Goal: Transaction & Acquisition: Book appointment/travel/reservation

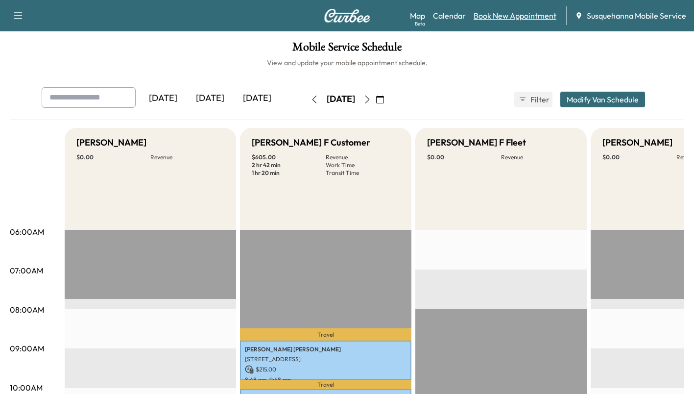
click at [507, 17] on link "Book New Appointment" at bounding box center [515, 16] width 83 height 12
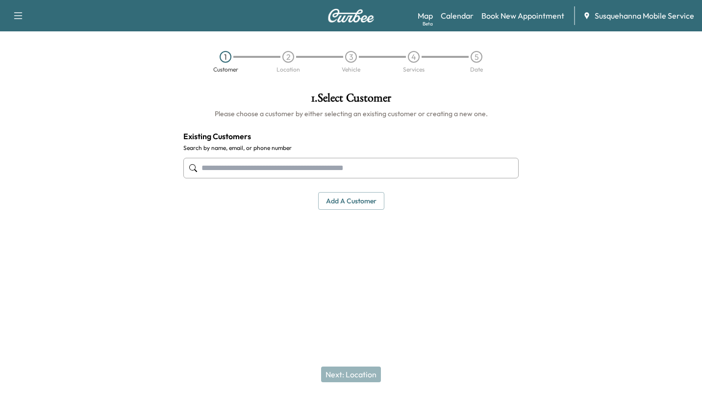
click at [428, 169] on input "text" at bounding box center [350, 168] width 335 height 21
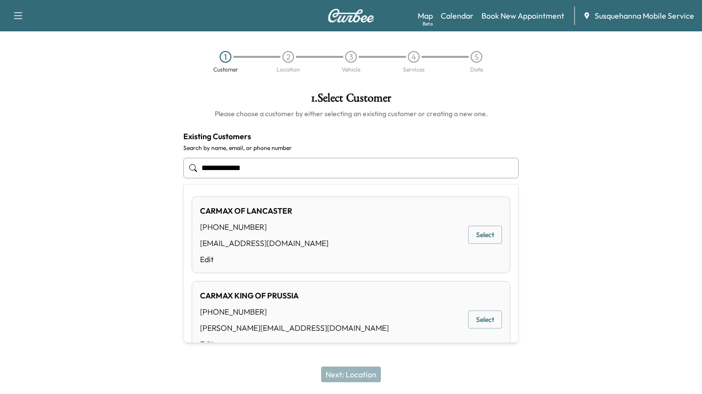
click at [481, 224] on div "CARMAX OF LANCASTER [PHONE_NUMBER] [EMAIL_ADDRESS][DOMAIN_NAME] Edit Select" at bounding box center [351, 234] width 318 height 77
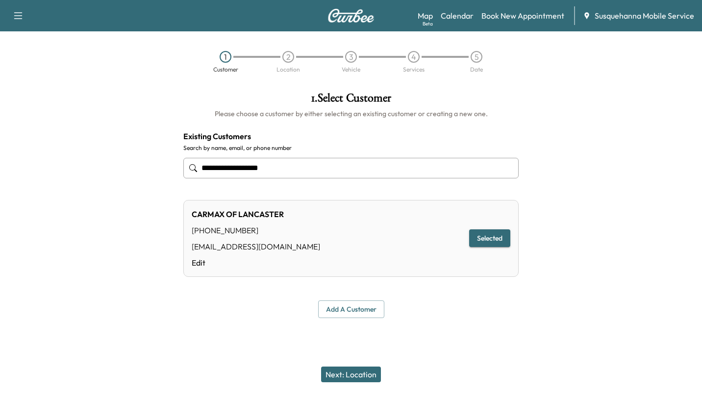
type input "**********"
click at [370, 374] on button "Next: Location" at bounding box center [351, 374] width 60 height 16
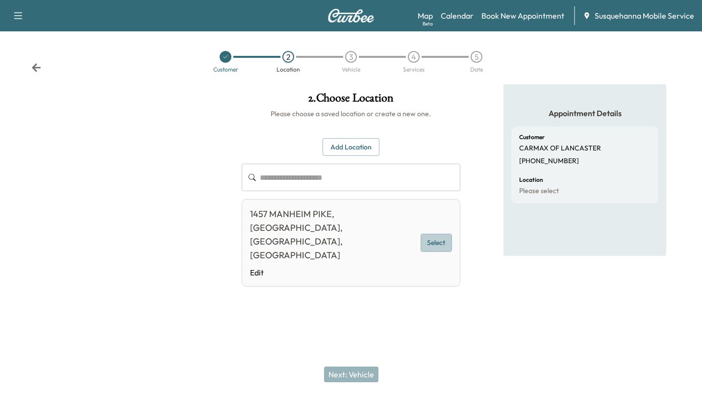
click at [439, 234] on button "Select" at bounding box center [435, 243] width 31 height 18
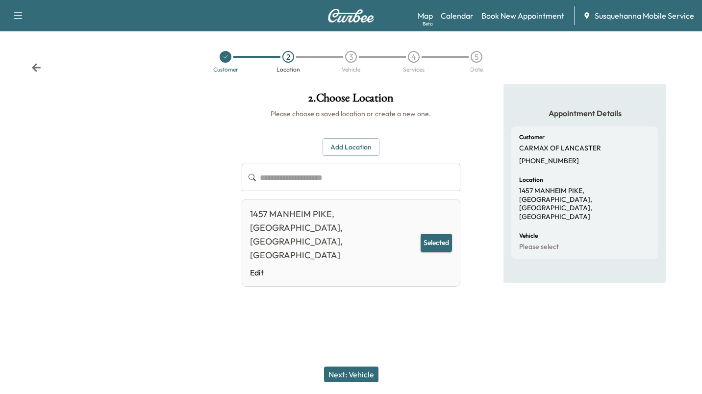
click at [350, 373] on button "Next: Vehicle" at bounding box center [351, 374] width 54 height 16
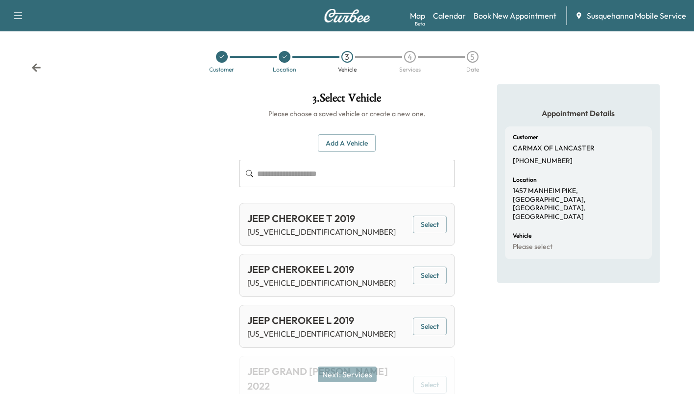
click at [350, 146] on button "Add a Vehicle" at bounding box center [347, 143] width 58 height 18
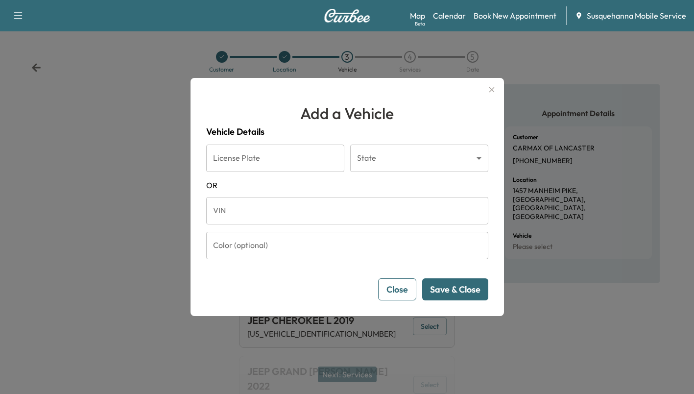
click at [342, 218] on input "VIN" at bounding box center [347, 210] width 282 height 27
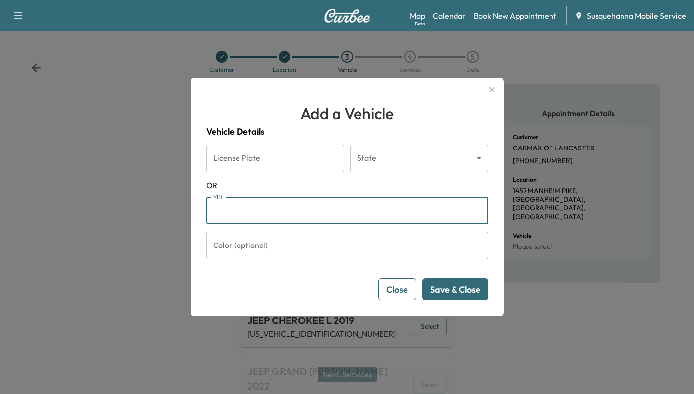
paste input "**********"
type input "**********"
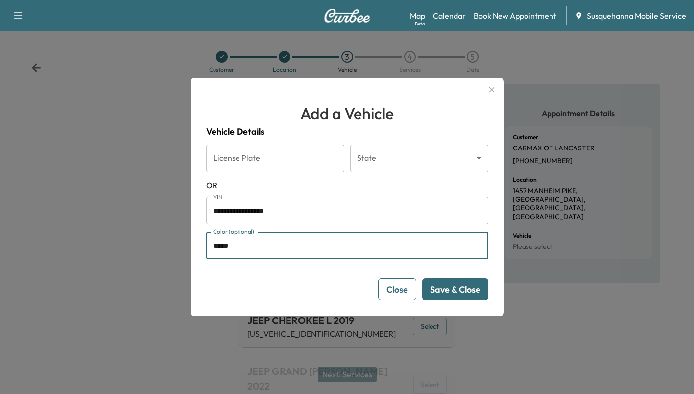
type input "*****"
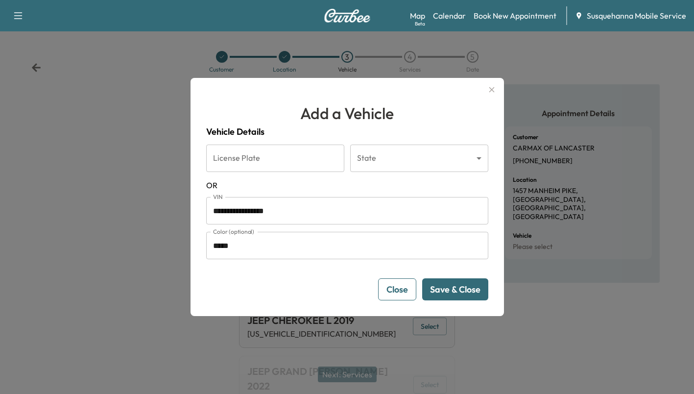
click at [473, 289] on button "Save & Close" at bounding box center [455, 289] width 66 height 22
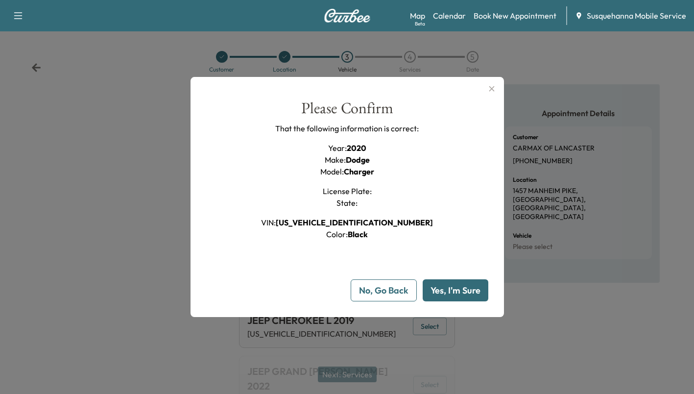
click at [473, 289] on button "Yes, I'm Sure" at bounding box center [456, 290] width 66 height 22
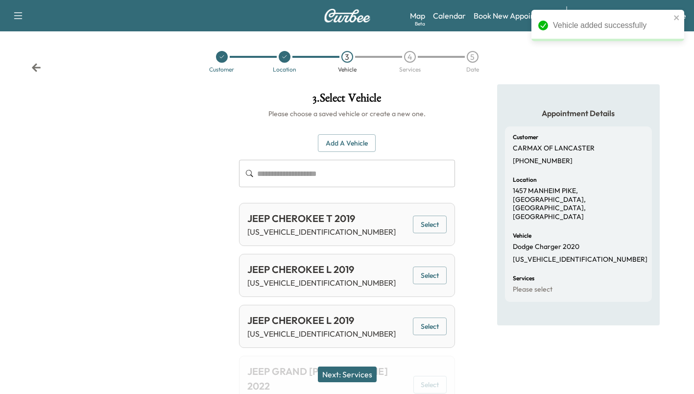
click at [358, 376] on button "Next: Services" at bounding box center [347, 374] width 59 height 16
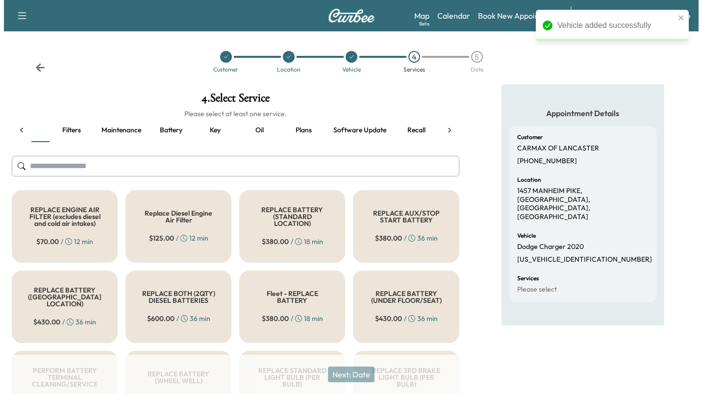
scroll to position [0, 26]
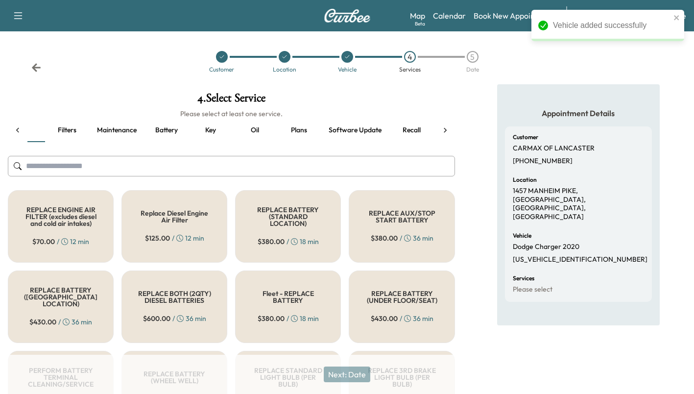
click at [396, 128] on button "Recall" at bounding box center [412, 131] width 44 height 24
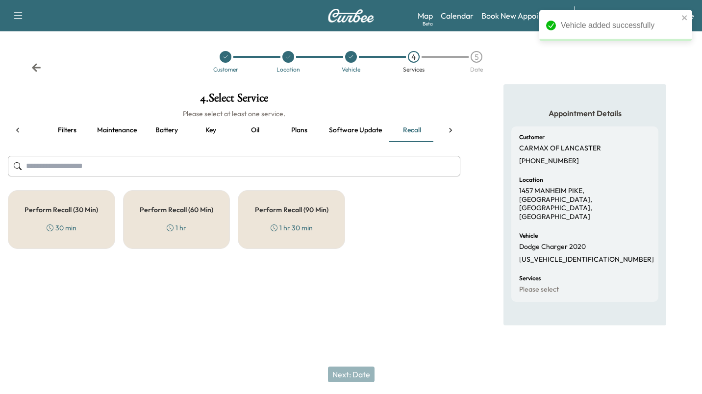
click at [211, 210] on h5 "Perform Recall (60 Min)" at bounding box center [176, 209] width 73 height 7
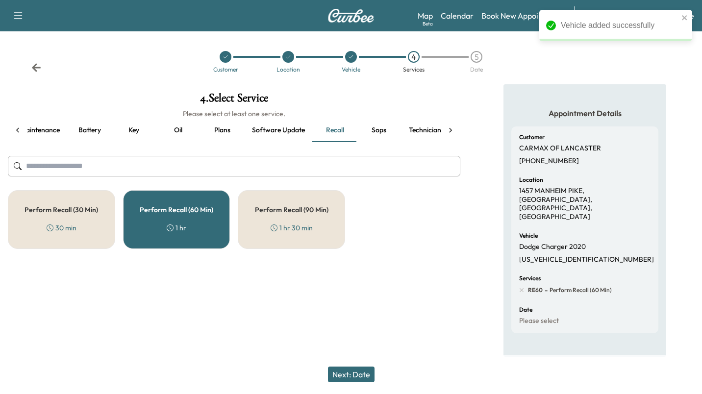
click at [416, 131] on button "Technician" at bounding box center [425, 131] width 48 height 24
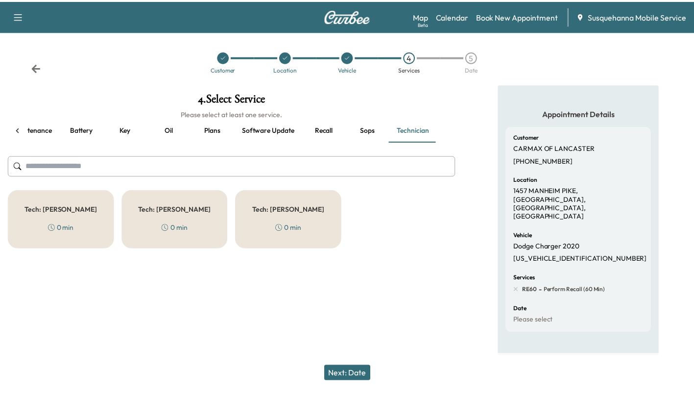
scroll to position [0, 111]
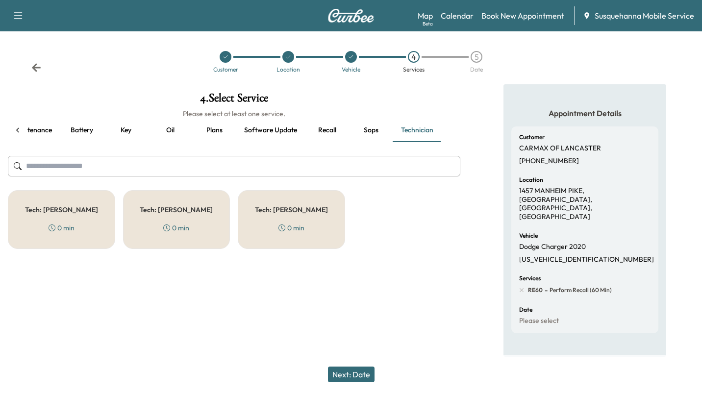
click at [100, 201] on div "Tech: Colton M 0 min" at bounding box center [61, 219] width 107 height 59
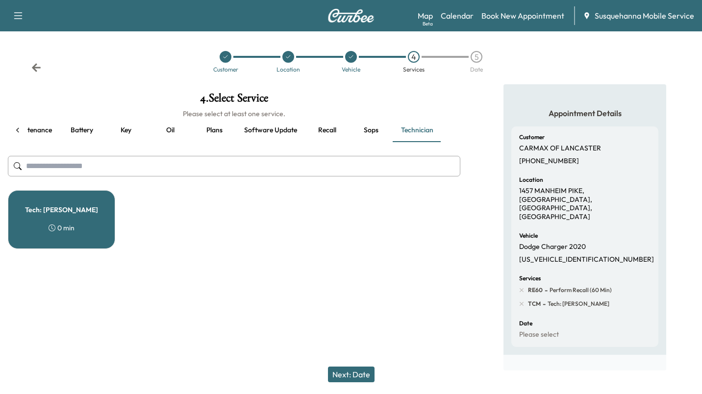
click at [361, 366] on button "Next: Date" at bounding box center [351, 374] width 47 height 16
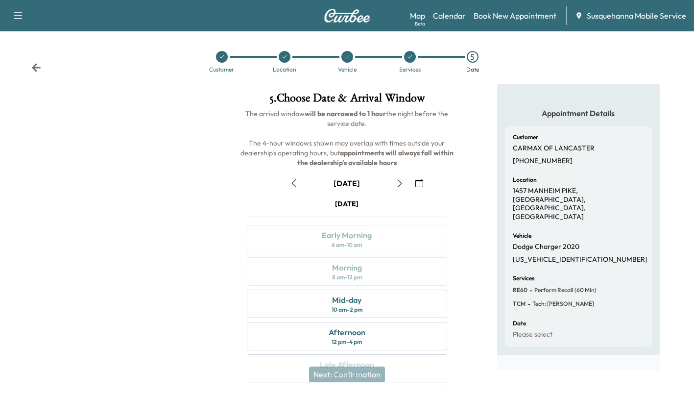
click at [302, 180] on button "button" at bounding box center [294, 183] width 17 height 16
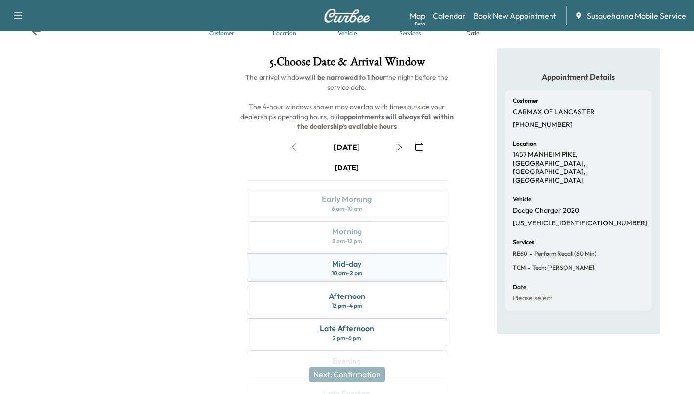
scroll to position [37, 0]
click at [356, 279] on div "Mid-day 10 am - 2 pm" at bounding box center [347, 267] width 200 height 28
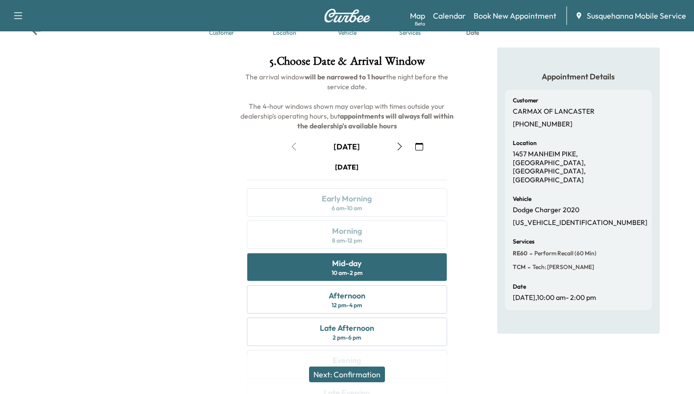
click at [368, 374] on button "Next: Confirmation" at bounding box center [347, 374] width 76 height 16
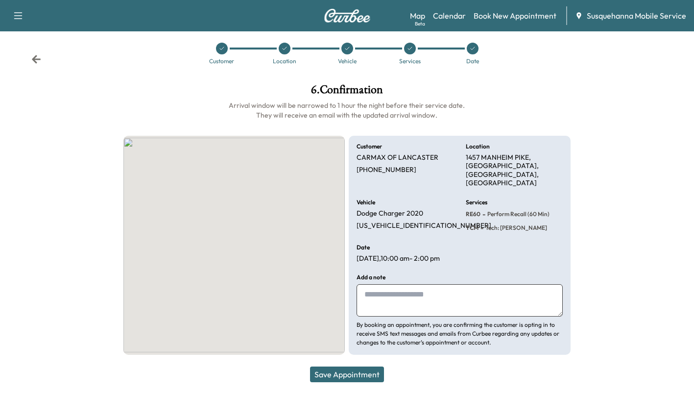
scroll to position [3, 0]
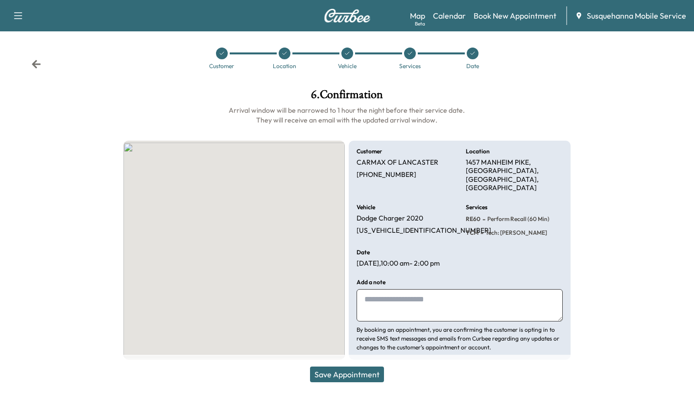
click at [368, 374] on button "Save Appointment" at bounding box center [347, 374] width 74 height 16
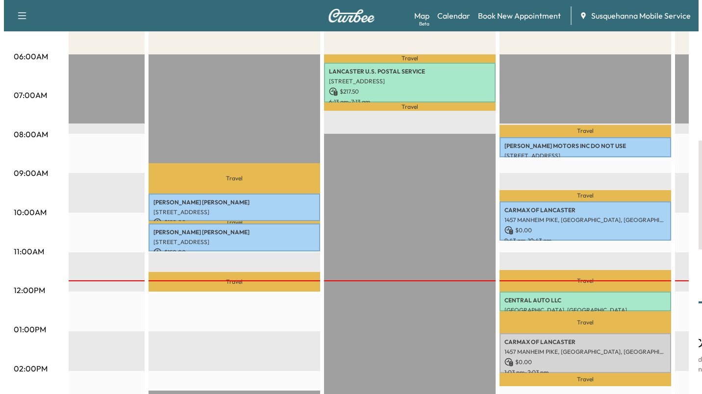
scroll to position [0, 96]
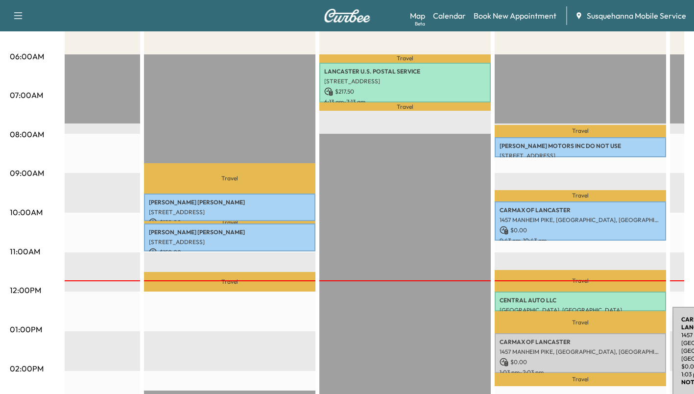
click at [599, 341] on p "CARMAX OF LANCASTER" at bounding box center [581, 342] width 162 height 8
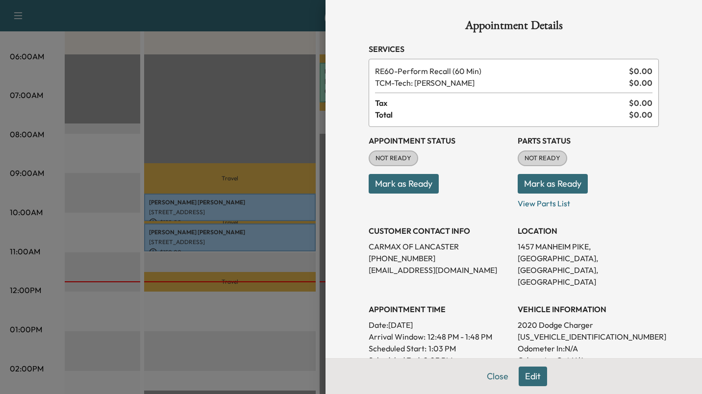
click at [517, 177] on button "Mark as Ready" at bounding box center [552, 184] width 70 height 20
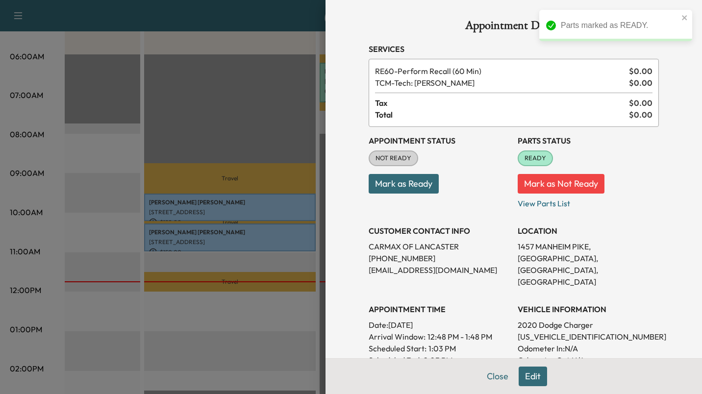
click at [412, 183] on button "Mark as Ready" at bounding box center [403, 184] width 70 height 20
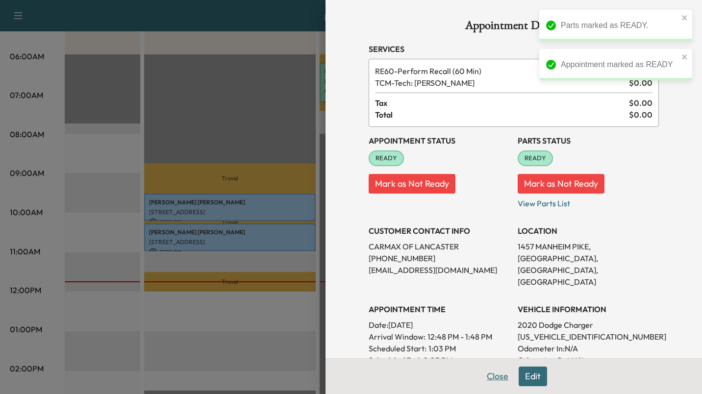
click at [498, 379] on button "Close" at bounding box center [497, 376] width 34 height 20
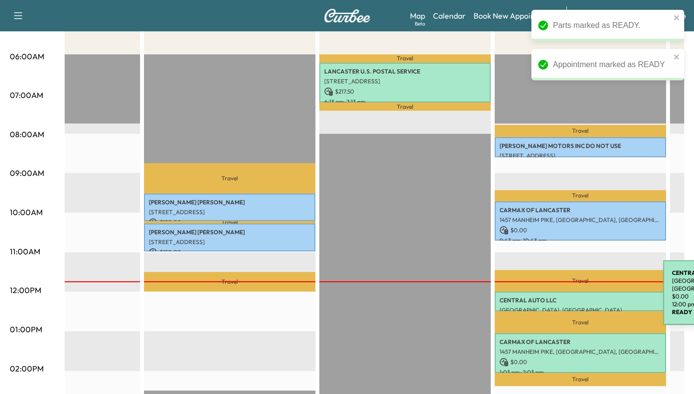
click at [590, 296] on p "CENTRAL AUTO LLC" at bounding box center [581, 300] width 162 height 8
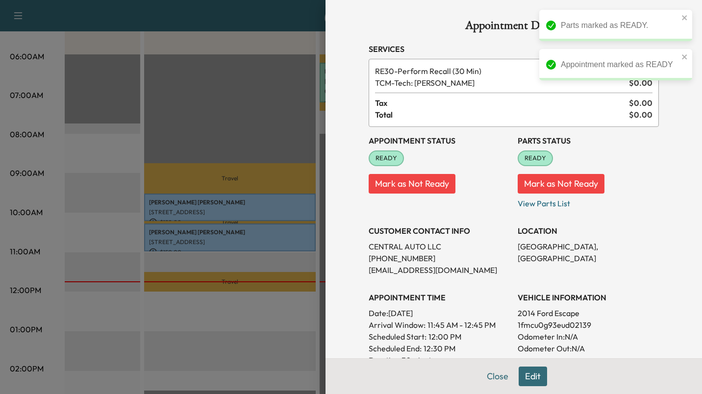
click at [527, 380] on button "Edit" at bounding box center [532, 376] width 28 height 20
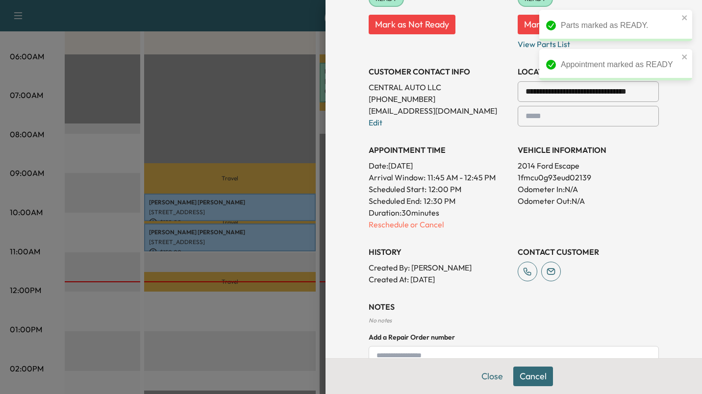
scroll to position [180, 0]
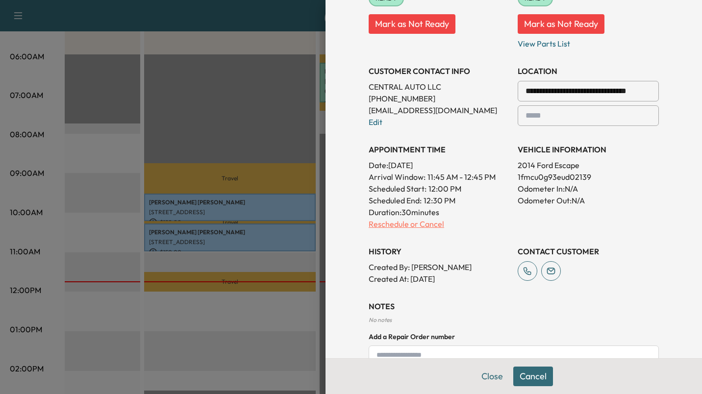
click at [410, 226] on p "Reschedule or Cancel" at bounding box center [438, 224] width 141 height 12
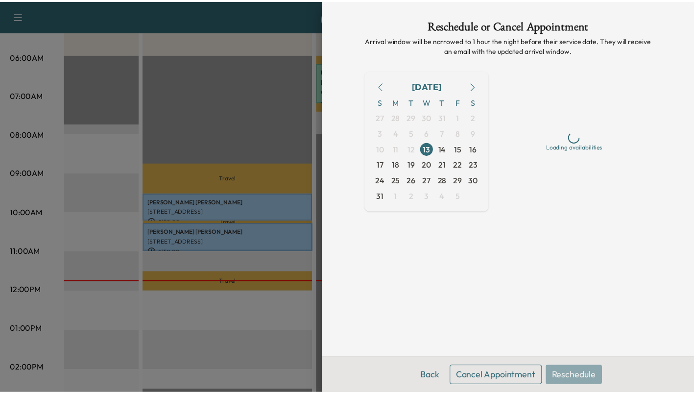
scroll to position [0, 0]
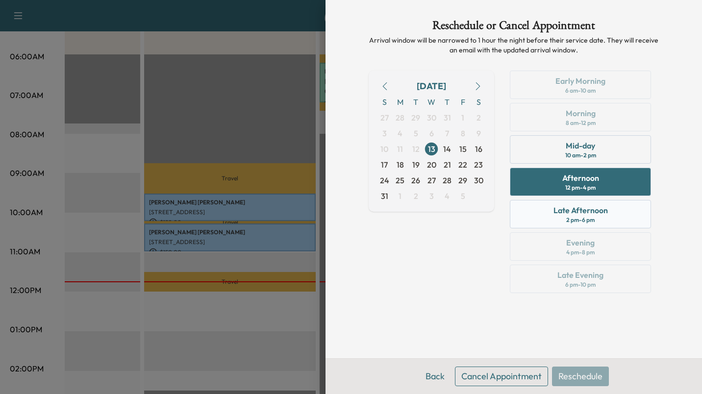
click at [583, 216] on div "Late Afternoon" at bounding box center [580, 210] width 54 height 12
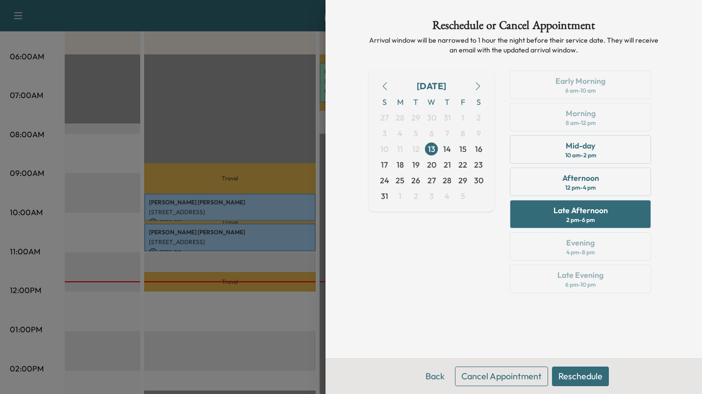
click at [594, 375] on button "Reschedule" at bounding box center [580, 376] width 57 height 20
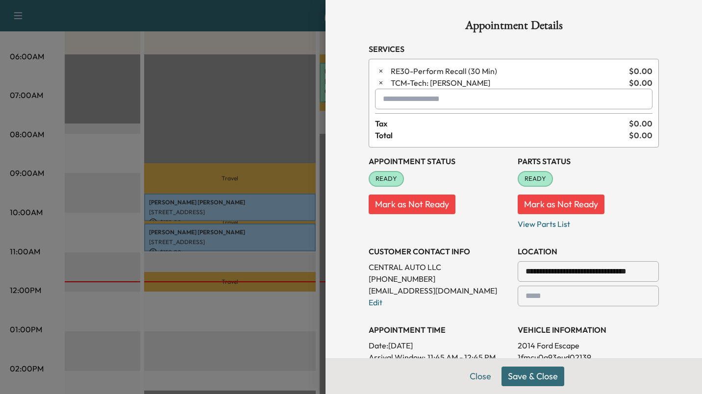
click at [540, 373] on button "Save & Close" at bounding box center [532, 376] width 63 height 20
